Goal: Information Seeking & Learning: Learn about a topic

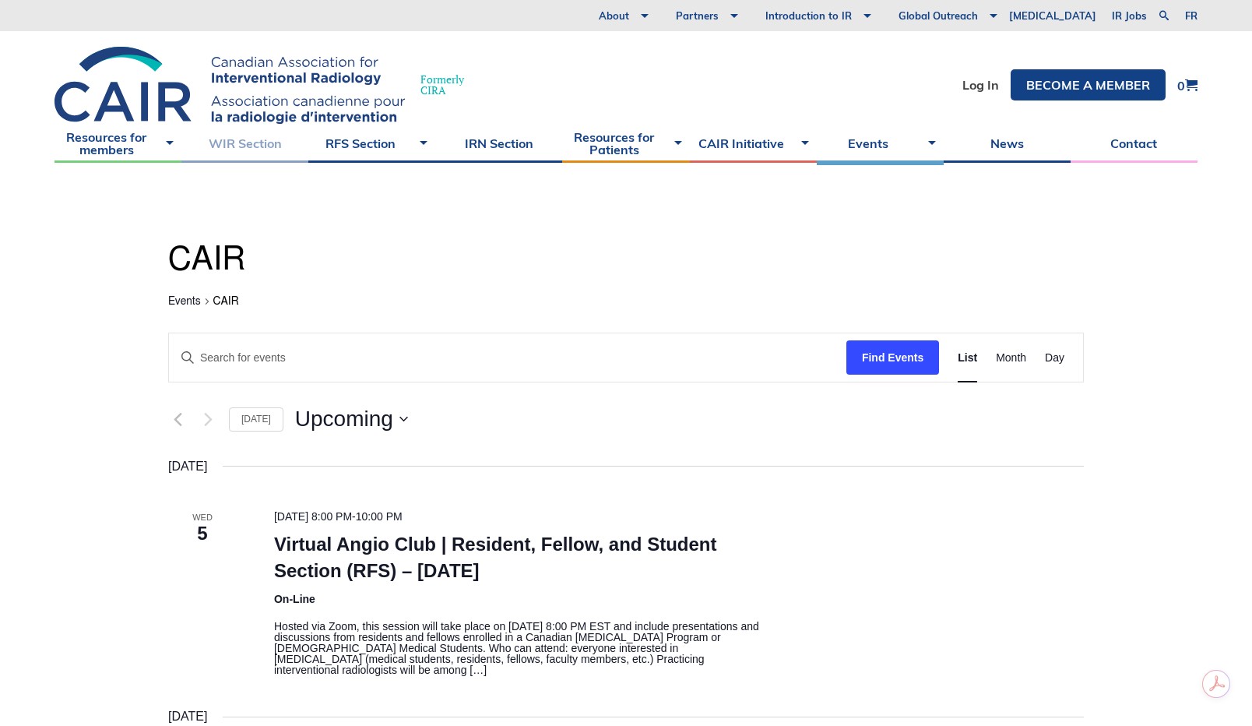
click at [245, 146] on link "WIR Section" at bounding box center [244, 143] width 127 height 39
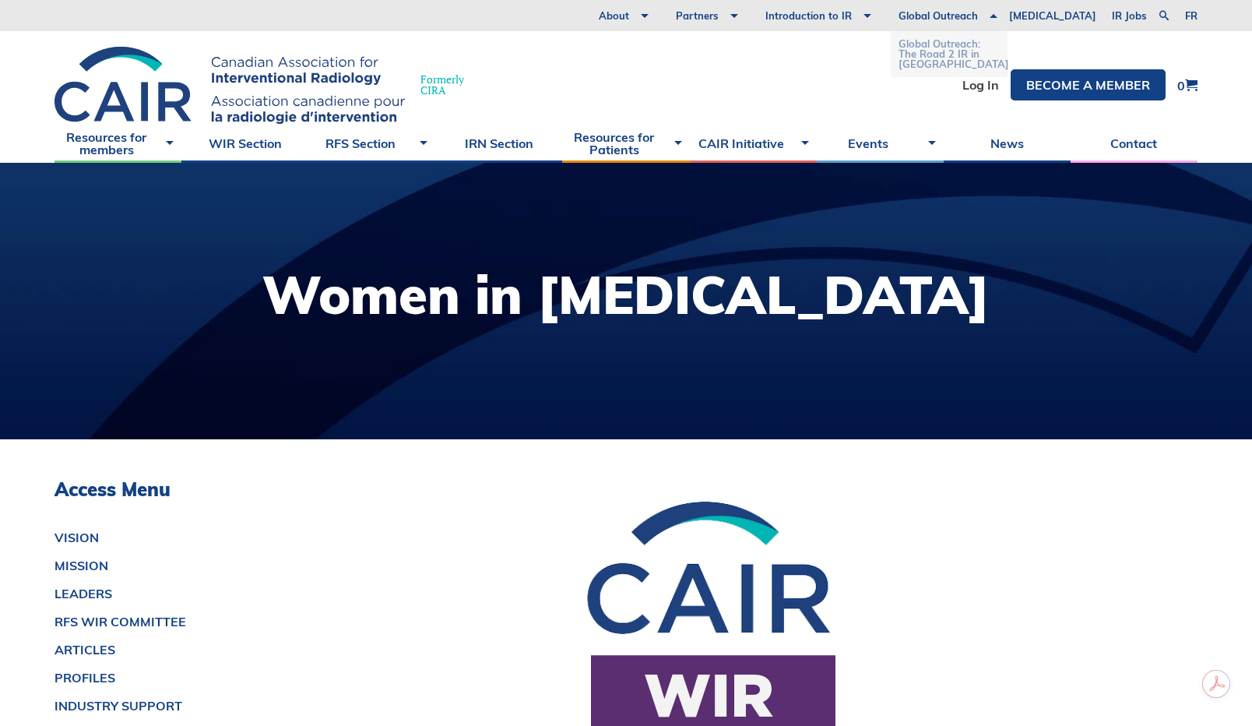
click at [980, 63] on link "Global Outreach: The Road 2 IR in [GEOGRAPHIC_DATA]" at bounding box center [949, 54] width 101 height 38
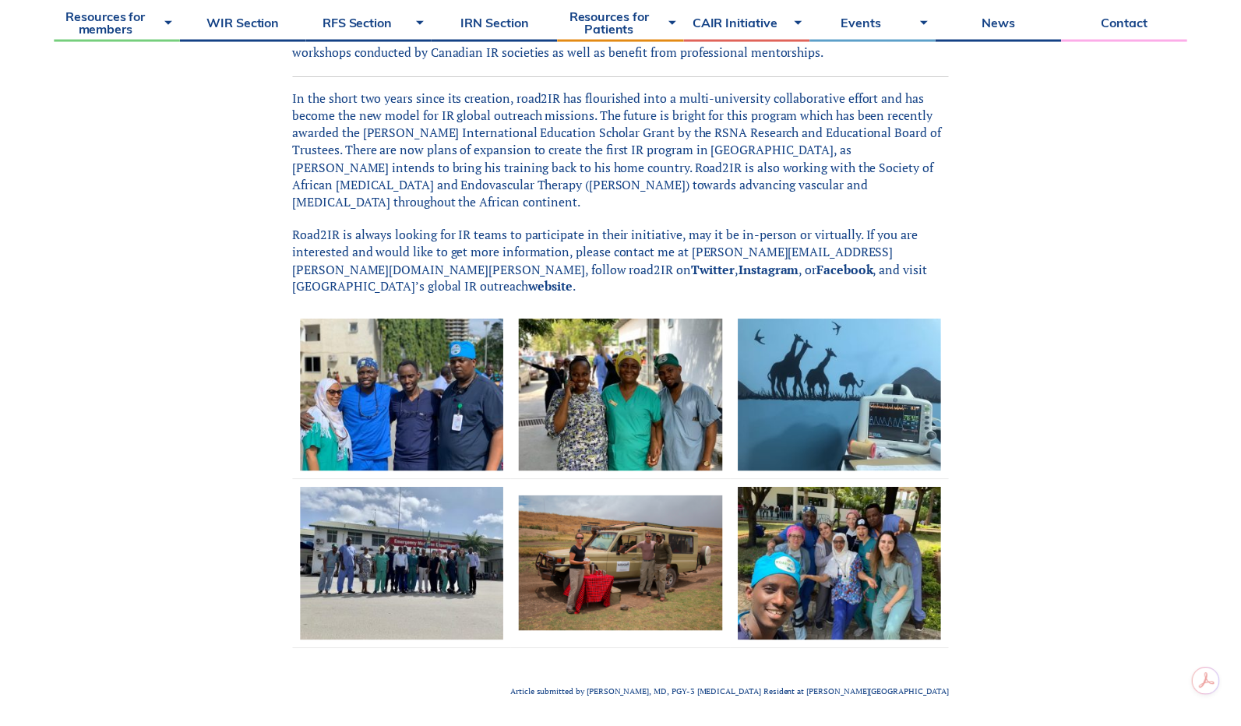
scroll to position [2268, 0]
